Goal: Information Seeking & Learning: Understand process/instructions

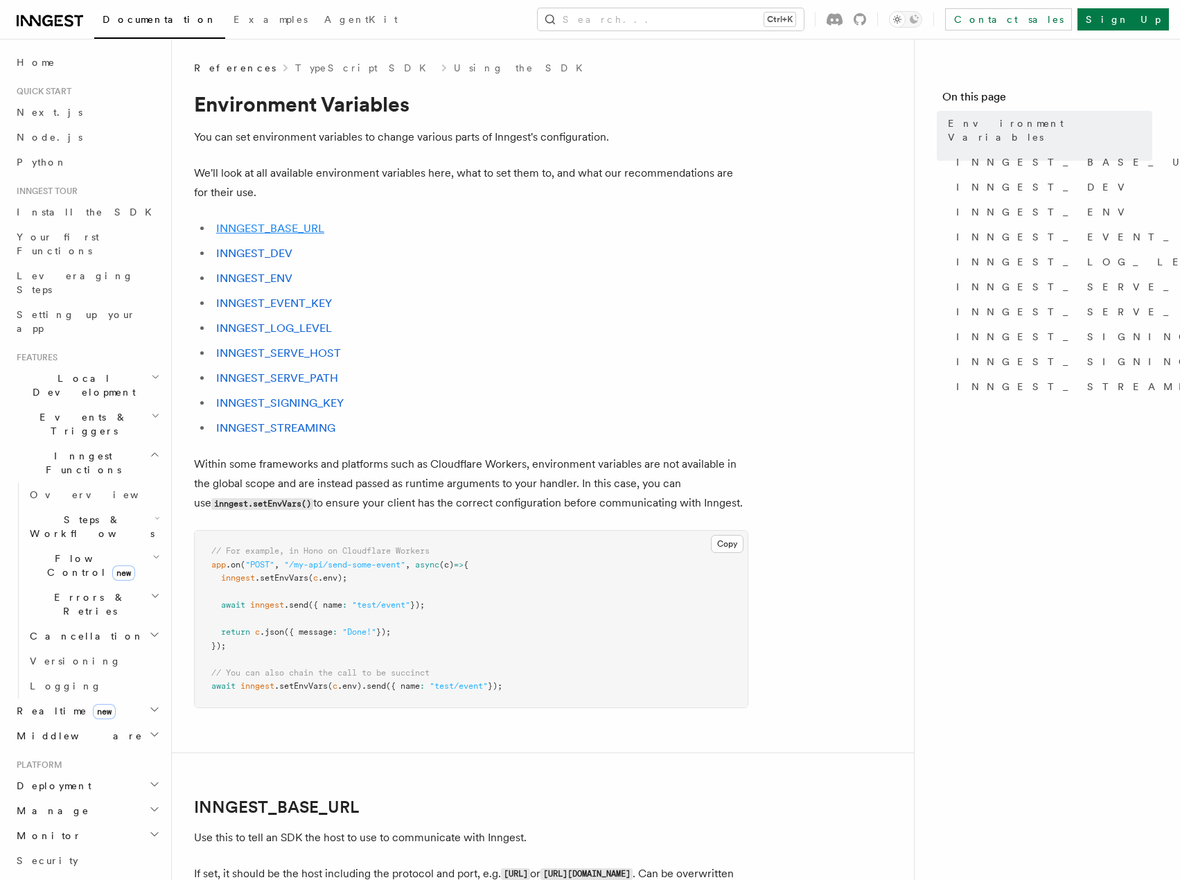
click at [265, 226] on link "INNGEST_BASE_URL" at bounding box center [270, 228] width 108 height 13
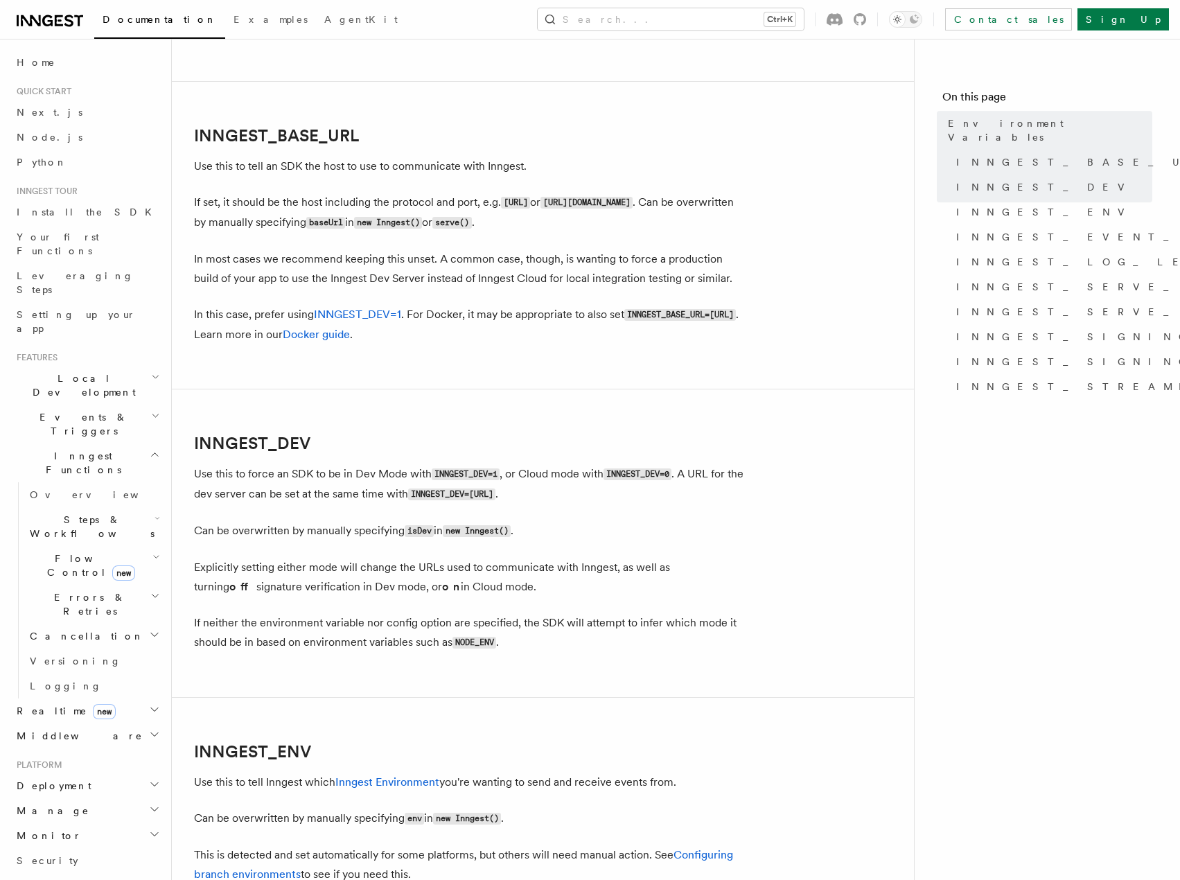
scroll to position [731, 0]
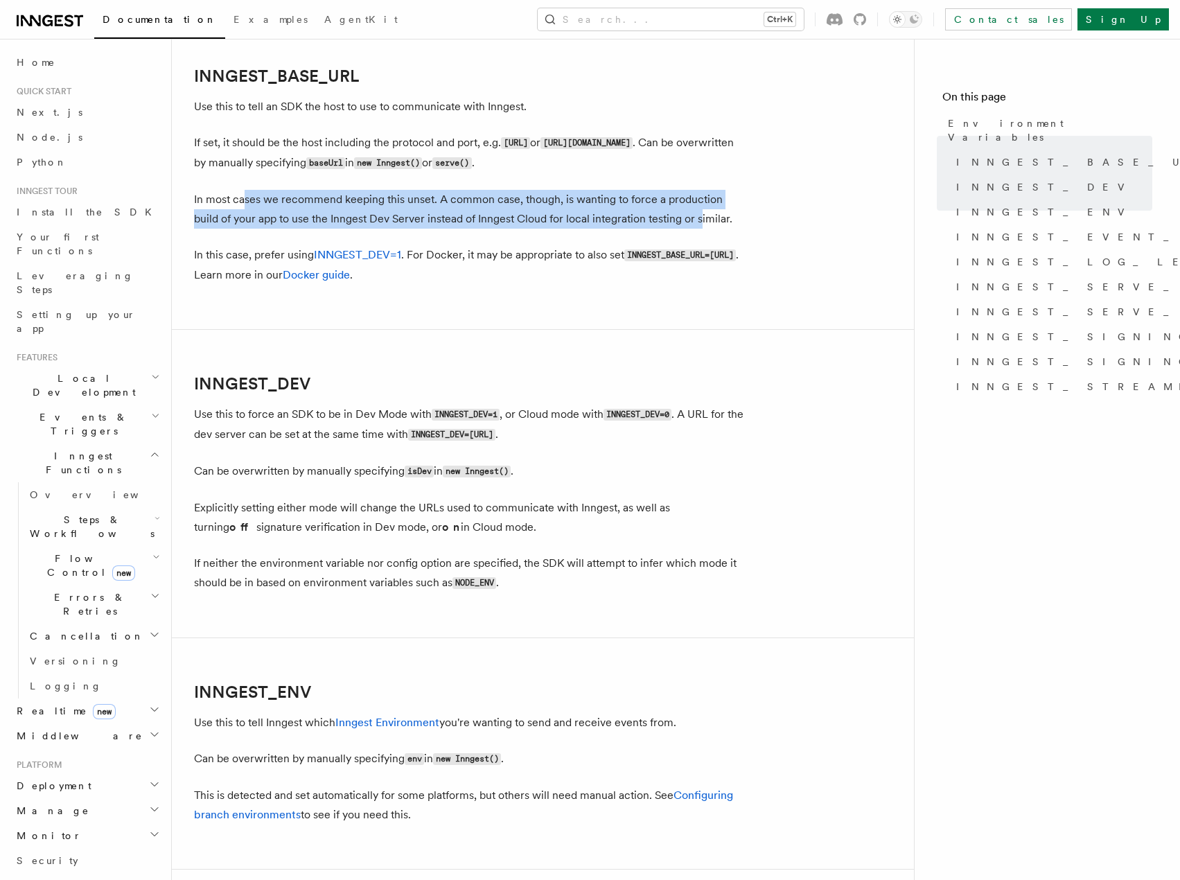
drag, startPoint x: 245, startPoint y: 197, endPoint x: 673, endPoint y: 214, distance: 428.0
click at [673, 214] on p "In most cases we recommend keeping this unset. A common case, though, is wantin…" at bounding box center [471, 209] width 555 height 39
click at [249, 214] on p "In most cases we recommend keeping this unset. A common case, though, is wantin…" at bounding box center [471, 209] width 555 height 39
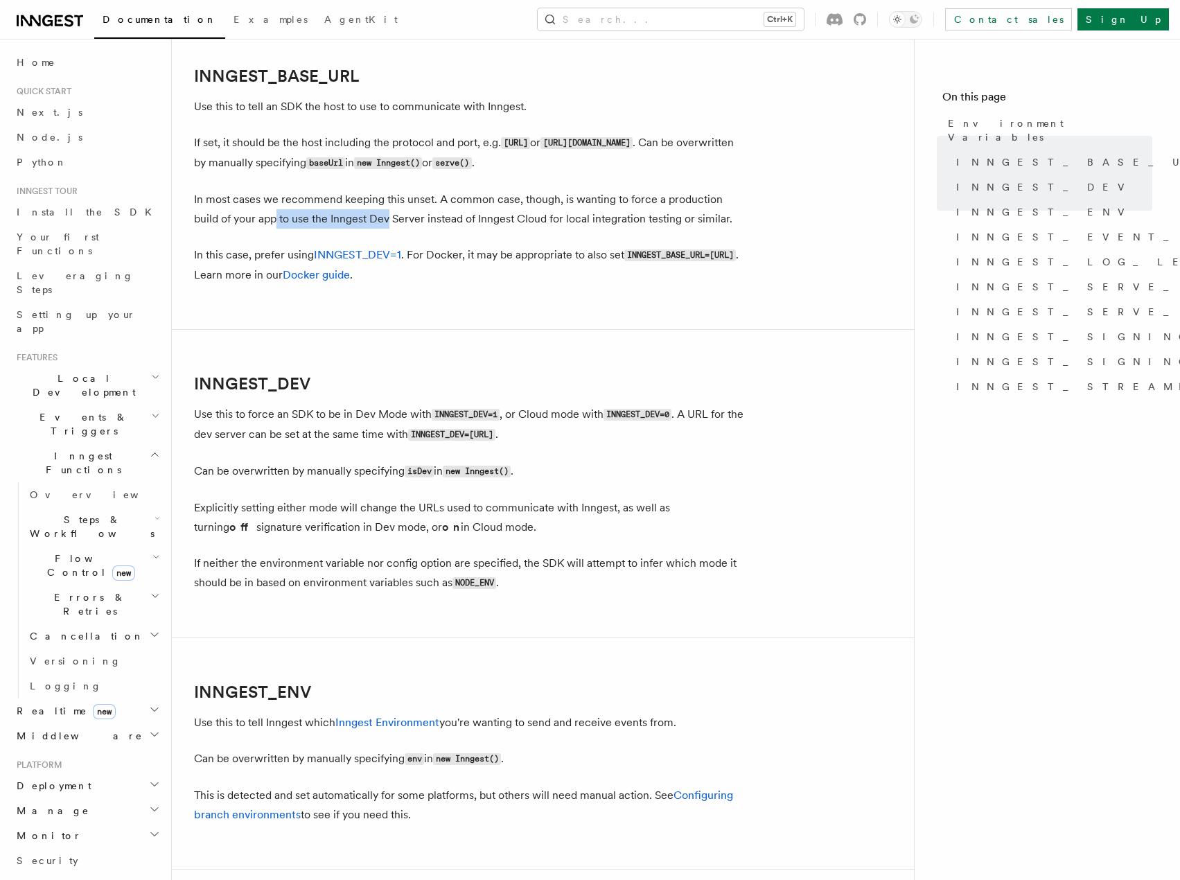
drag, startPoint x: 249, startPoint y: 214, endPoint x: 405, endPoint y: 216, distance: 156.0
click at [397, 217] on p "In most cases we recommend keeping this unset. A common case, though, is wantin…" at bounding box center [471, 209] width 555 height 39
drag, startPoint x: 455, startPoint y: 214, endPoint x: 672, endPoint y: 218, distance: 217.7
click at [672, 218] on p "In most cases we recommend keeping this unset. A common case, though, is wantin…" at bounding box center [471, 209] width 555 height 39
click at [677, 218] on p "In most cases we recommend keeping this unset. A common case, though, is wantin…" at bounding box center [471, 209] width 555 height 39
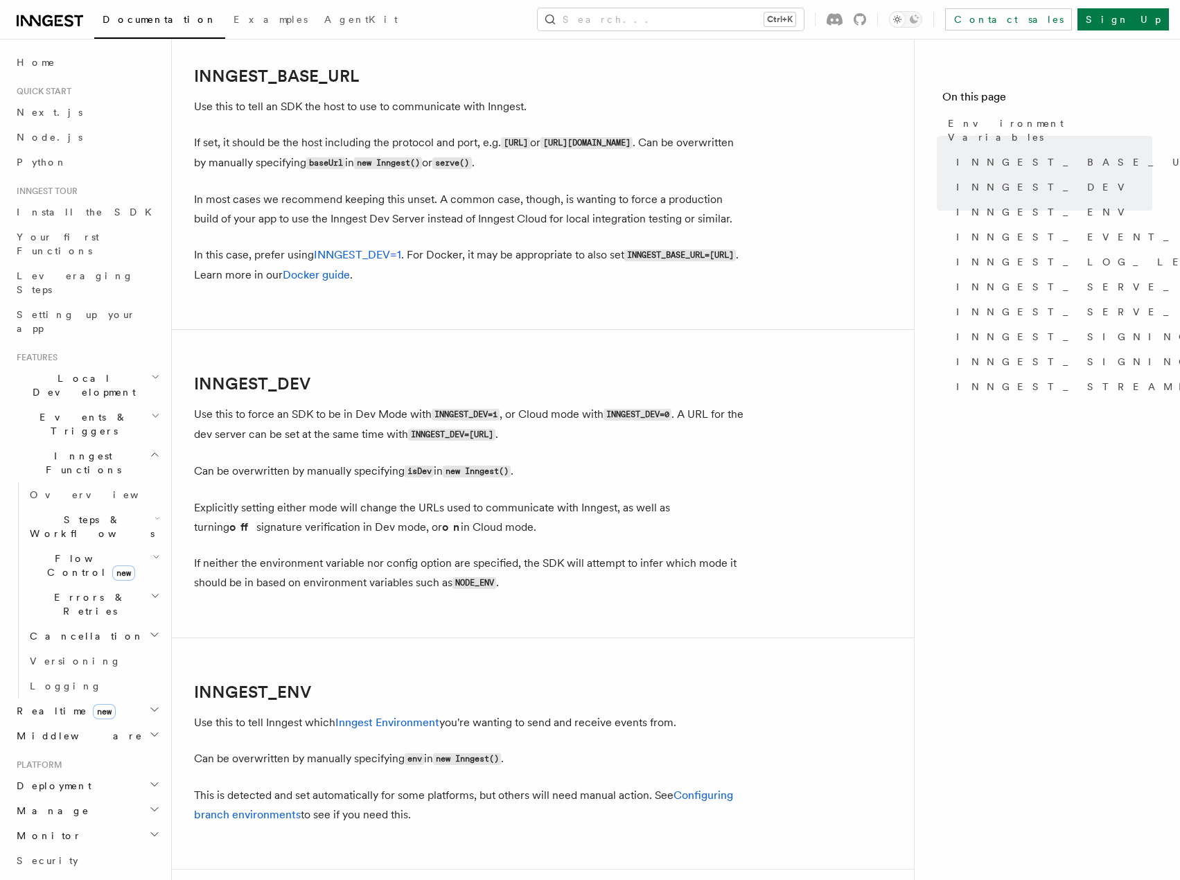
click at [686, 217] on p "In most cases we recommend keeping this unset. A common case, though, is wantin…" at bounding box center [471, 209] width 555 height 39
drag, startPoint x: 568, startPoint y: 220, endPoint x: 297, endPoint y: 214, distance: 270.4
click at [297, 214] on p "In most cases we recommend keeping this unset. A common case, though, is wantin…" at bounding box center [471, 209] width 555 height 39
drag, startPoint x: 231, startPoint y: 431, endPoint x: 396, endPoint y: 432, distance: 165.0
click at [396, 432] on p "Use this to force an SDK to be in Dev Mode with INNGEST_DEV=1 , or Cloud mode w…" at bounding box center [471, 425] width 555 height 40
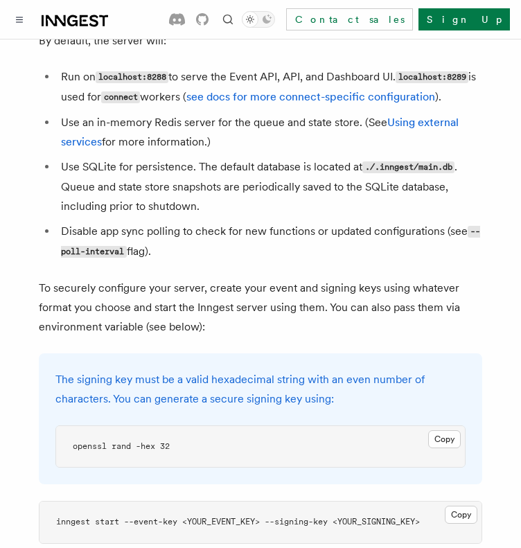
scroll to position [2010, 0]
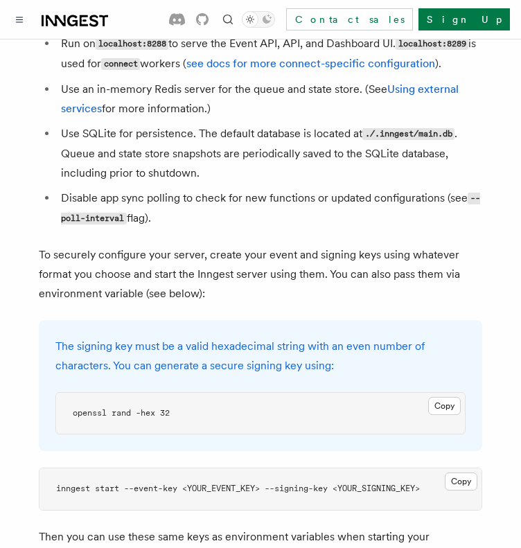
click at [150, 528] on p "Then you can use these same keys as environment variables when starting your ap…" at bounding box center [261, 557] width 444 height 59
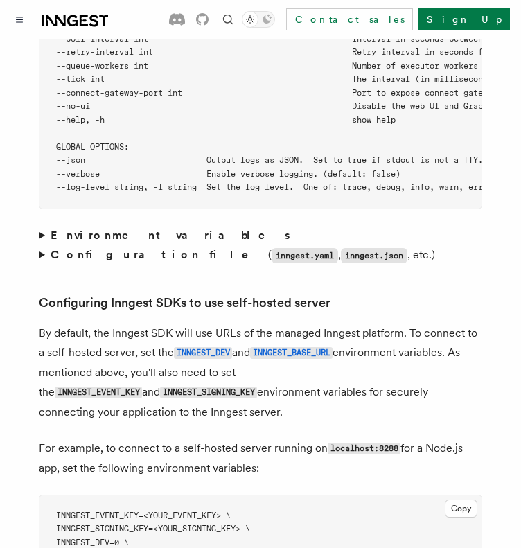
scroll to position [3050, 0]
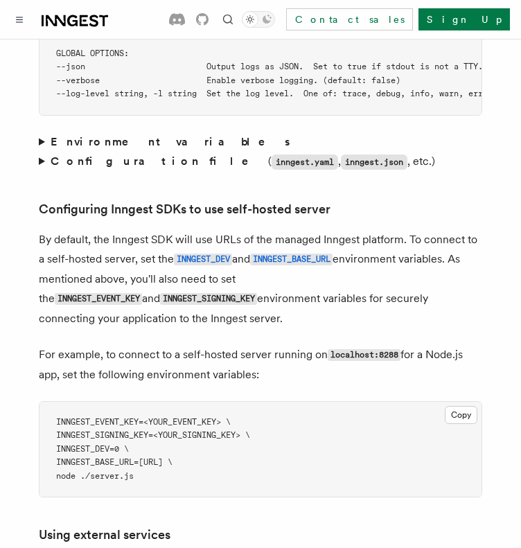
click at [110, 458] on span "INNGEST_BASE_URL=[URL] \" at bounding box center [114, 463] width 116 height 10
copy span "INNGEST_BASE_URL"
click at [97, 458] on span "INNGEST_BASE_URL=[URL] \" at bounding box center [114, 463] width 116 height 10
